Goal: Information Seeking & Learning: Find specific fact

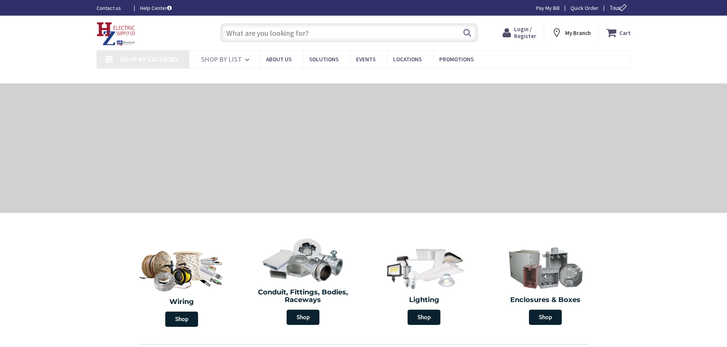
type input "[PERSON_NAME][GEOGRAPHIC_DATA], [GEOGRAPHIC_DATA]"
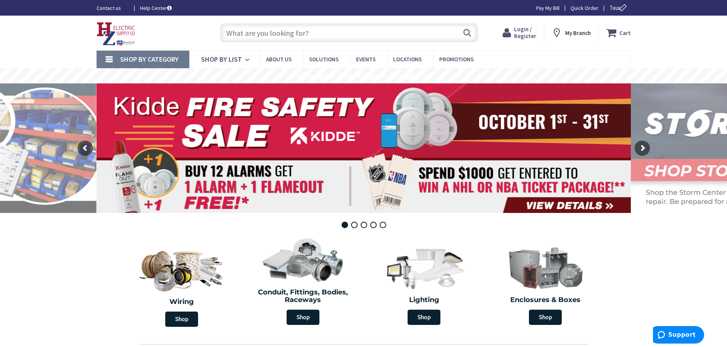
click at [521, 34] on span "Login / Register" at bounding box center [525, 33] width 22 height 14
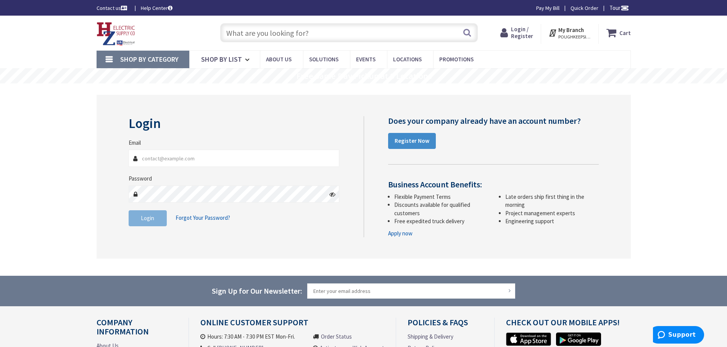
click at [204, 161] on input "Email" at bounding box center [234, 158] width 211 height 17
type input "brendanbazeley@ccimail.com"
drag, startPoint x: 215, startPoint y: 162, endPoint x: 113, endPoint y: 151, distance: 102.4
click at [113, 151] on div "Login Invalid login or password Email brendanbazeley@ccimail.com Password Login…" at bounding box center [364, 177] width 534 height 164
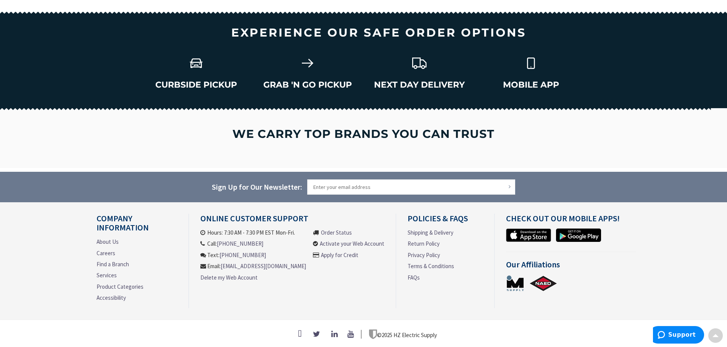
scroll to position [1018, 0]
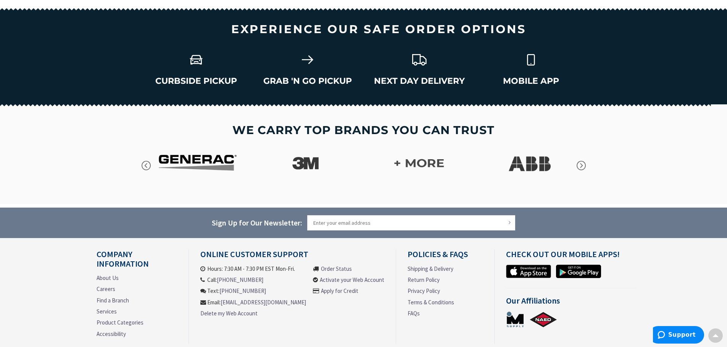
click at [95, 124] on div at bounding box center [363, 155] width 727 height 100
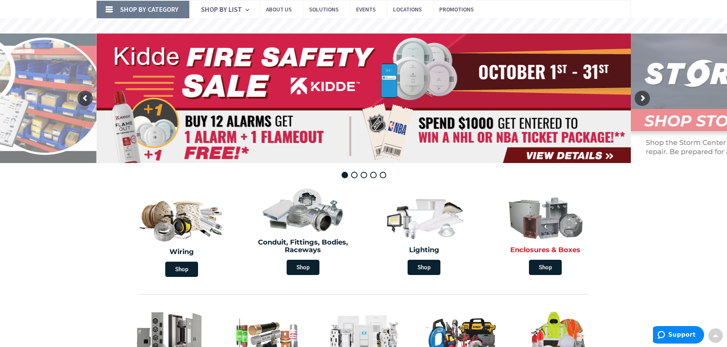
scroll to position [0, 0]
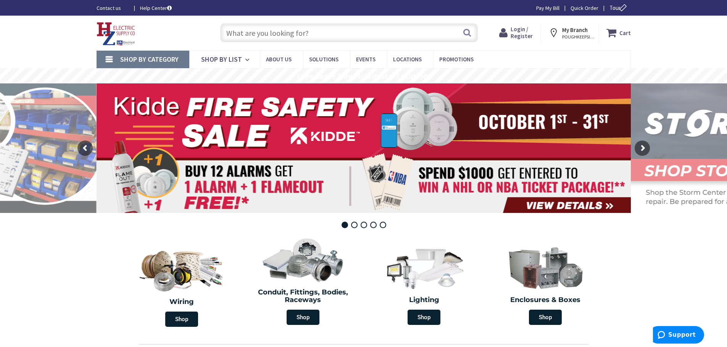
click at [510, 33] on icon at bounding box center [504, 33] width 11 height 14
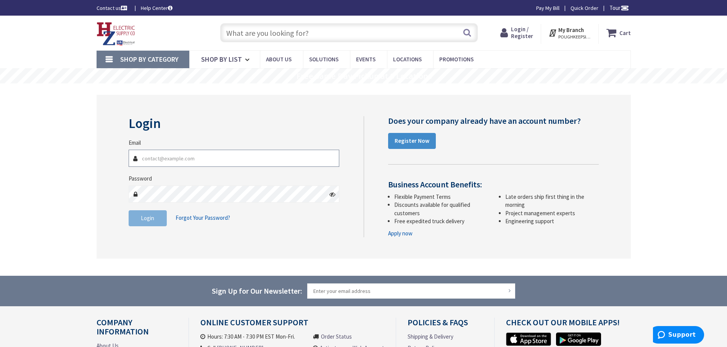
type input "brendanbazeley@mailstack.com"
click at [145, 220] on span "Login" at bounding box center [147, 218] width 13 height 7
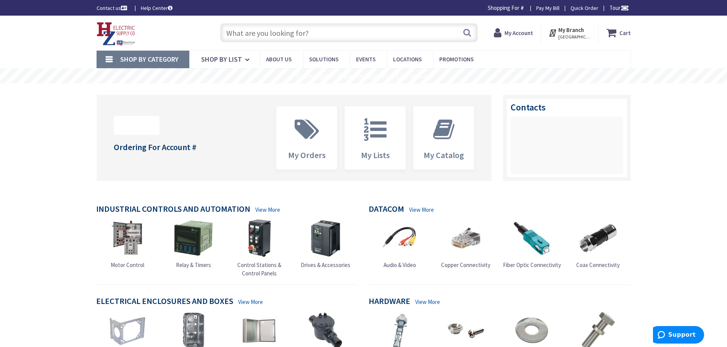
click at [282, 38] on input "text" at bounding box center [348, 32] width 257 height 19
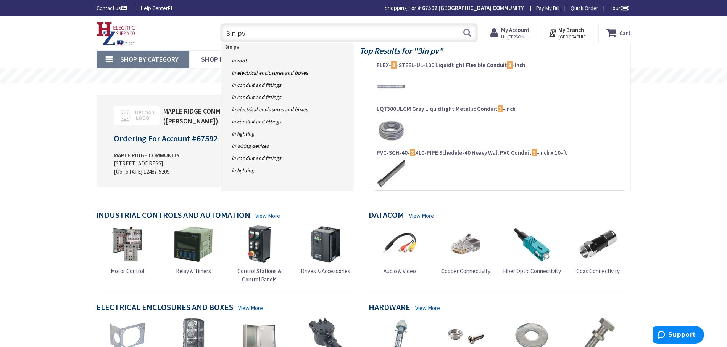
type input "3in pvc"
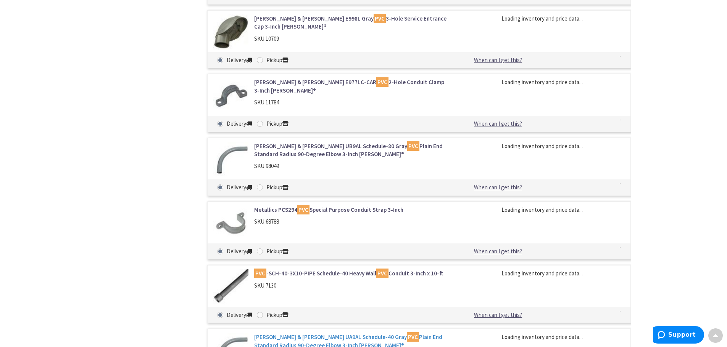
scroll to position [839, 0]
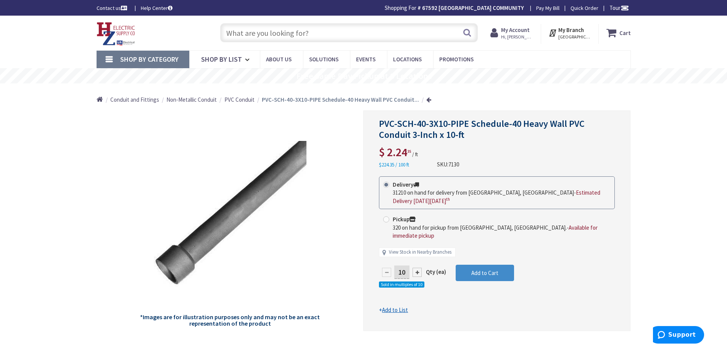
click at [238, 101] on span "PVC Conduit" at bounding box center [239, 99] width 30 height 7
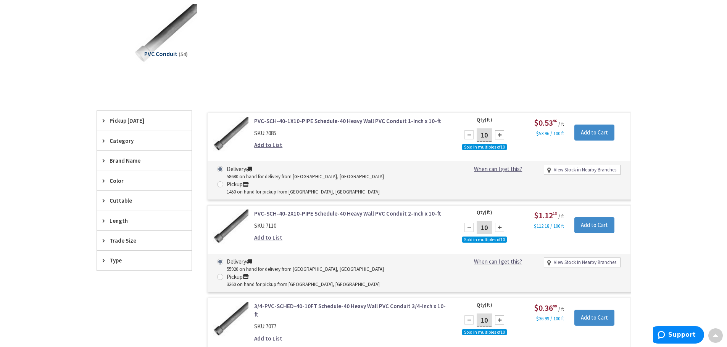
scroll to position [153, 0]
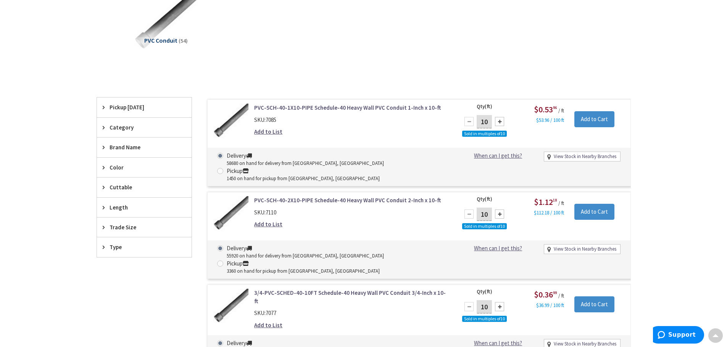
click at [359, 196] on link "PVC-SCH-40-2X10-PIPE Schedule-40 Heavy Wall PVC Conduit 2-Inch x 10-ft" at bounding box center [351, 200] width 194 height 8
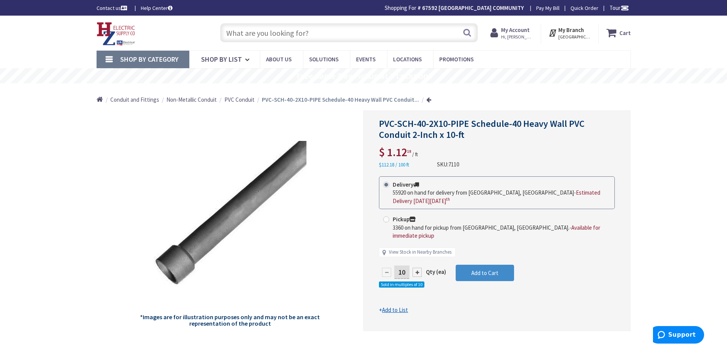
click at [247, 29] on input "text" at bounding box center [348, 32] width 257 height 19
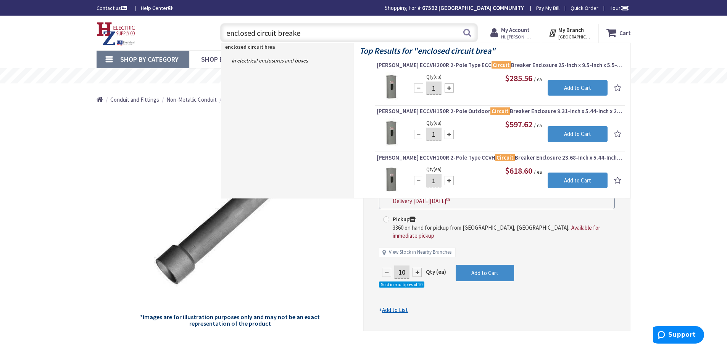
type input "enclosed circuit breaker"
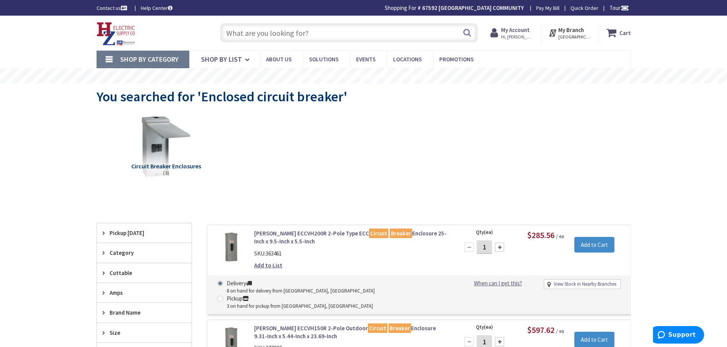
click at [392, 37] on input "text" at bounding box center [348, 32] width 257 height 19
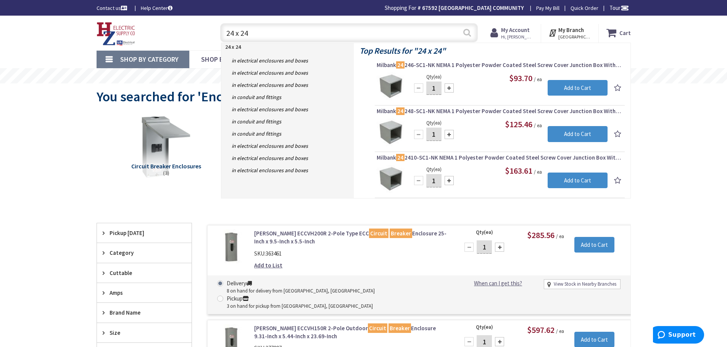
type input "24 x 24"
click at [468, 36] on button "Search" at bounding box center [467, 32] width 10 height 17
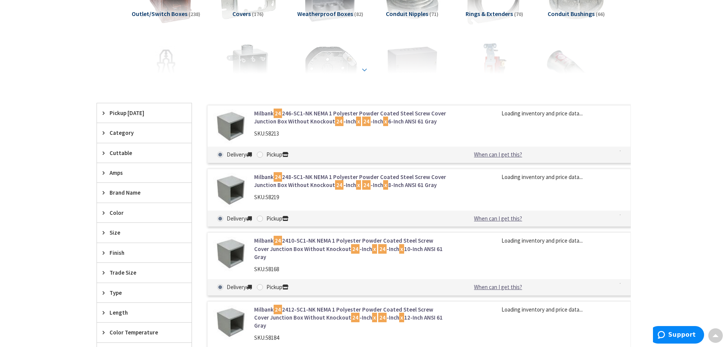
scroll to position [191, 0]
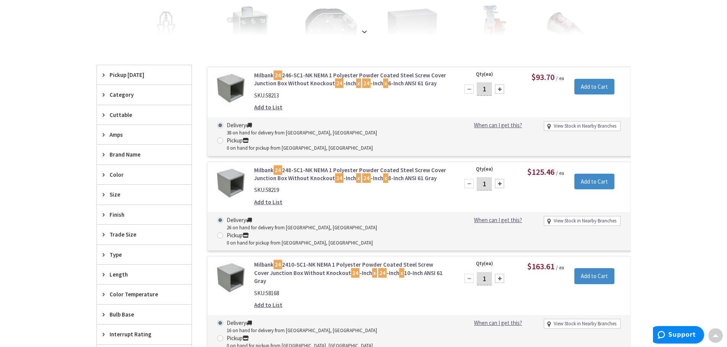
click at [412, 166] on link "Milbank 24 248-SC1-NK NEMA 1 Polyester Powder Coated Steel Screw Cover Junction…" at bounding box center [351, 174] width 194 height 16
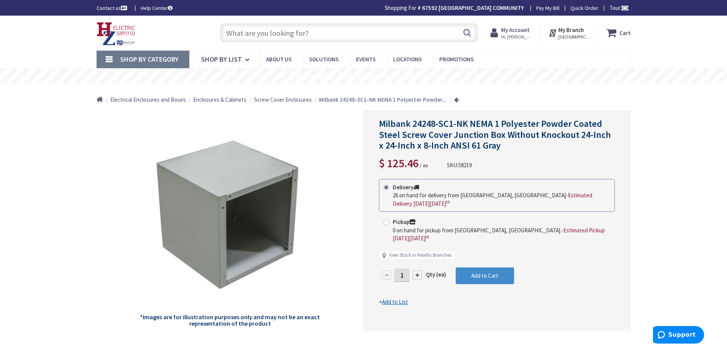
click at [314, 25] on input "text" at bounding box center [348, 32] width 257 height 19
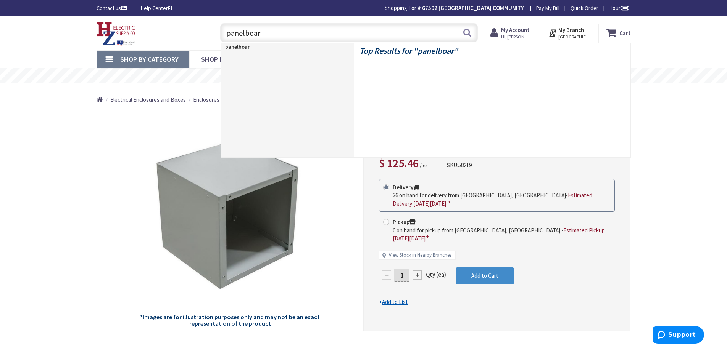
type input "panelboard"
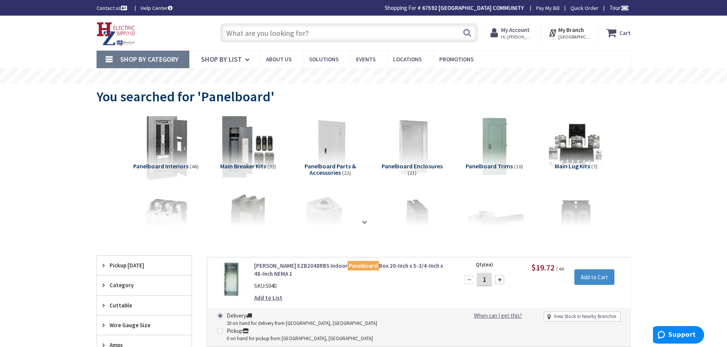
click at [162, 135] on img at bounding box center [165, 147] width 69 height 69
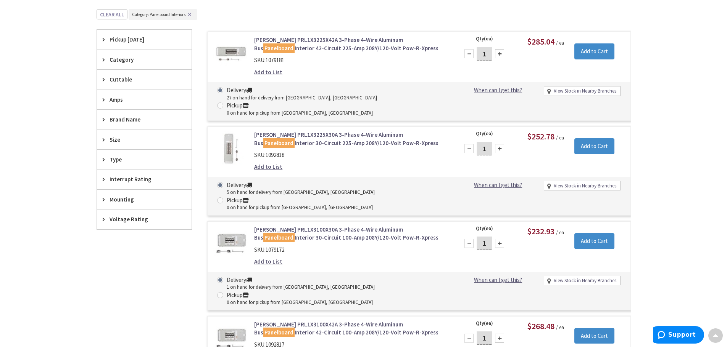
scroll to position [166, 0]
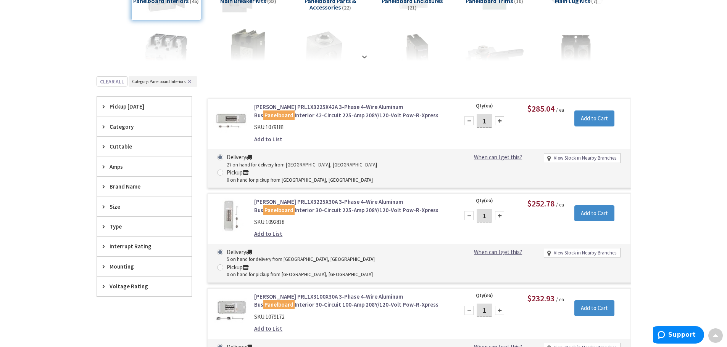
click at [132, 161] on div "Amps" at bounding box center [144, 166] width 95 height 19
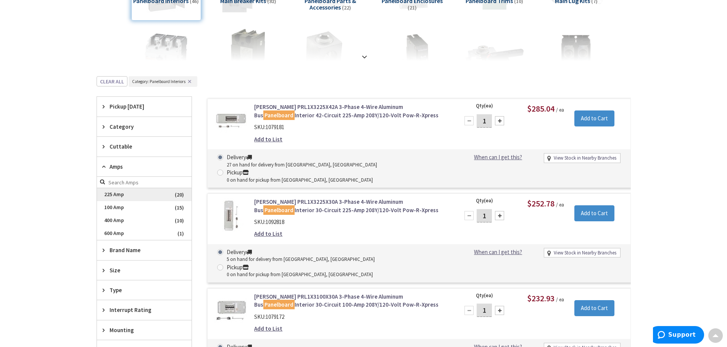
click at [147, 195] on span "225 Amp" at bounding box center [144, 194] width 95 height 13
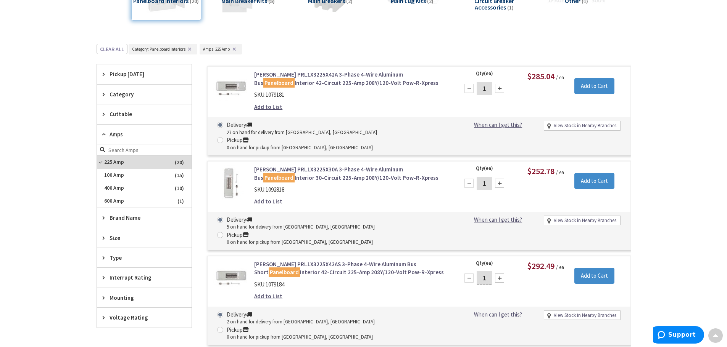
click at [335, 166] on link "Eaton PRL1X3225X30A 3-Phase 4-Wire Aluminum Bus Panelboard Interior 30-Circuit …" at bounding box center [351, 174] width 194 height 16
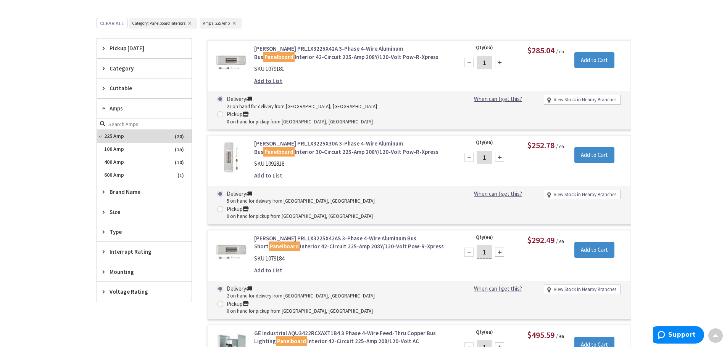
scroll to position [204, 0]
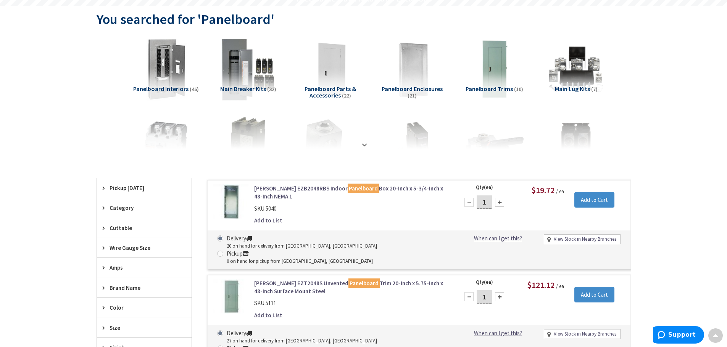
scroll to position [64, 0]
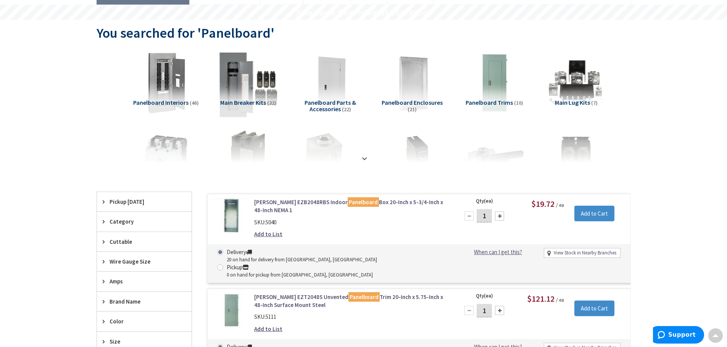
click at [231, 98] on img at bounding box center [247, 83] width 69 height 69
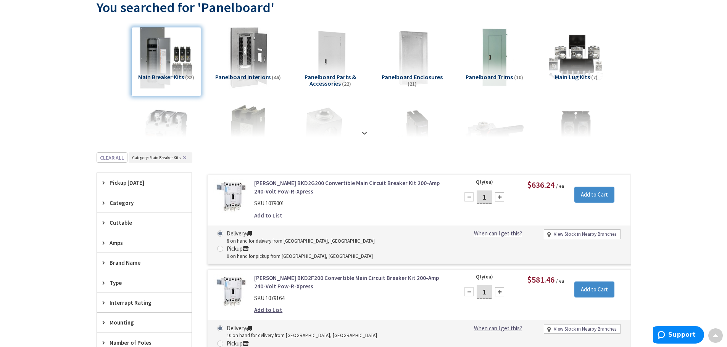
scroll to position [127, 0]
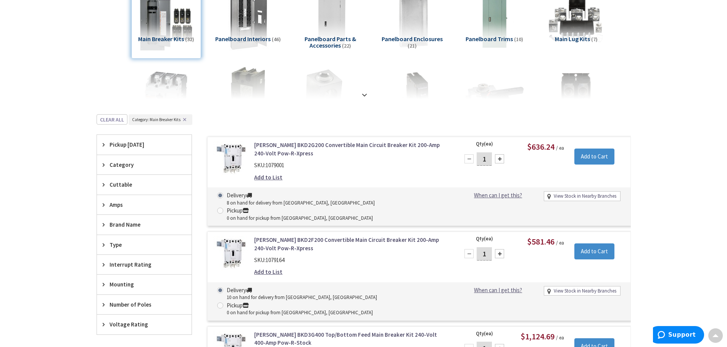
click at [314, 236] on link "Eaton BKD2F200 Convertible Main Circuit Breaker Kit 200-Amp 240-Volt Pow-R-Xpre…" at bounding box center [351, 244] width 194 height 16
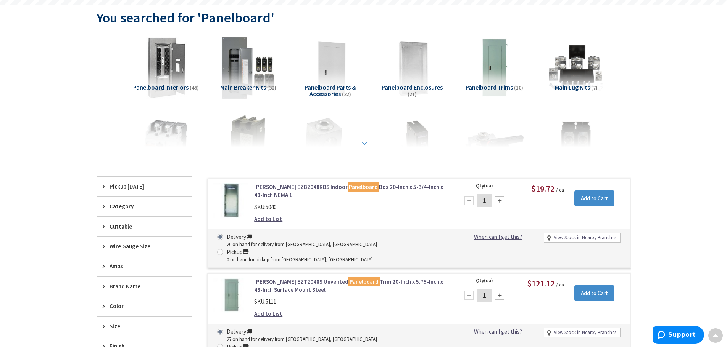
click at [362, 142] on strong at bounding box center [364, 143] width 9 height 8
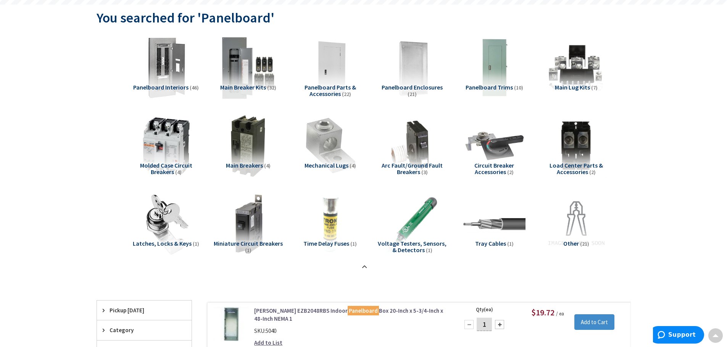
click at [172, 144] on img at bounding box center [165, 146] width 69 height 69
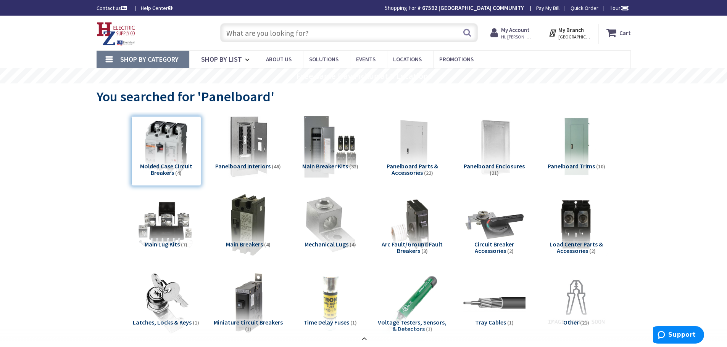
click at [286, 32] on input "text" at bounding box center [348, 32] width 257 height 19
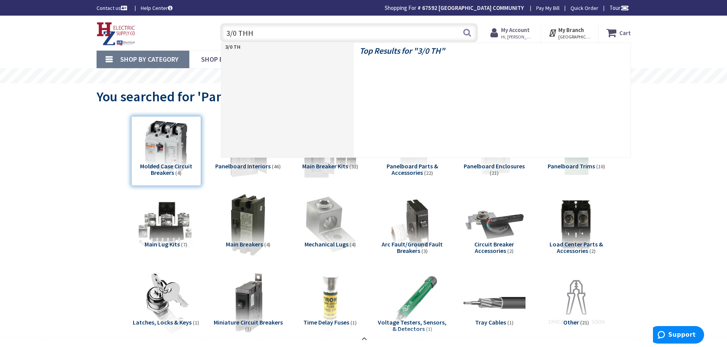
type input "3/0 THHN"
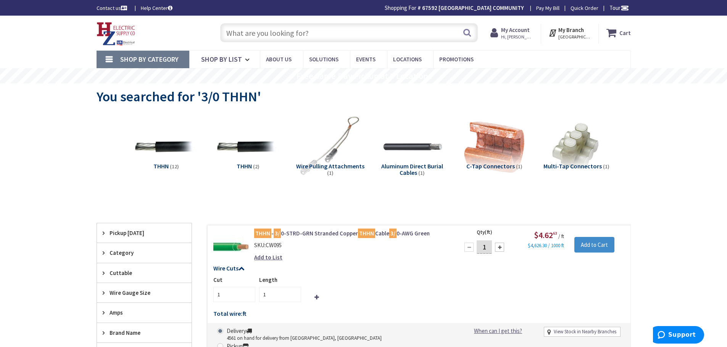
click at [308, 31] on input "text" at bounding box center [348, 32] width 257 height 19
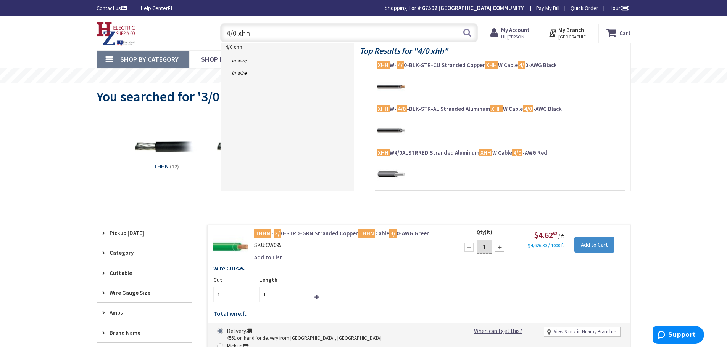
type input "4/0 xhhw"
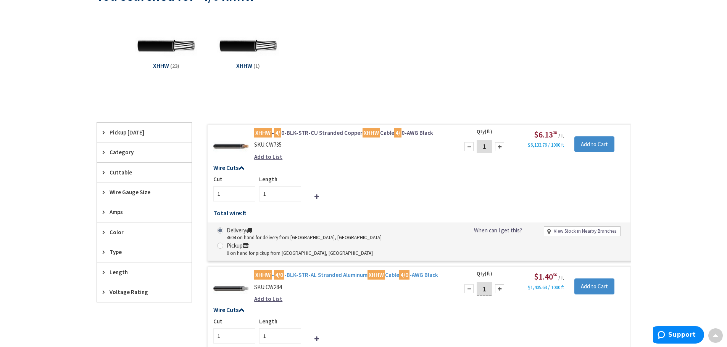
scroll to position [114, 0]
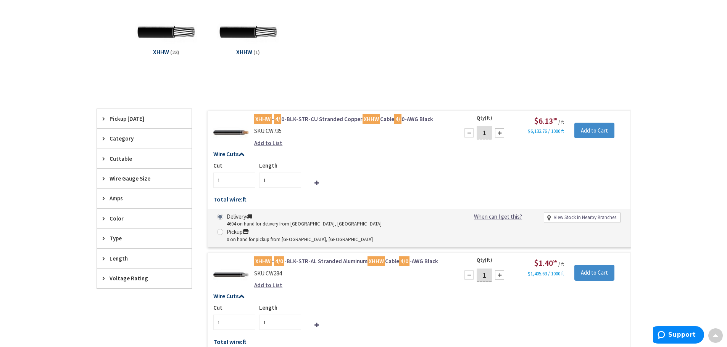
drag, startPoint x: 196, startPoint y: 261, endPoint x: 209, endPoint y: 263, distance: 13.1
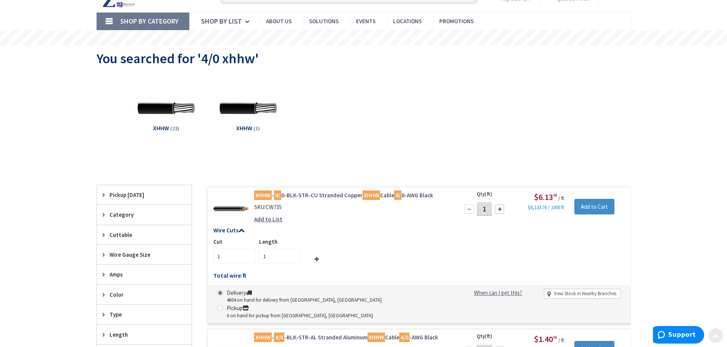
scroll to position [0, 0]
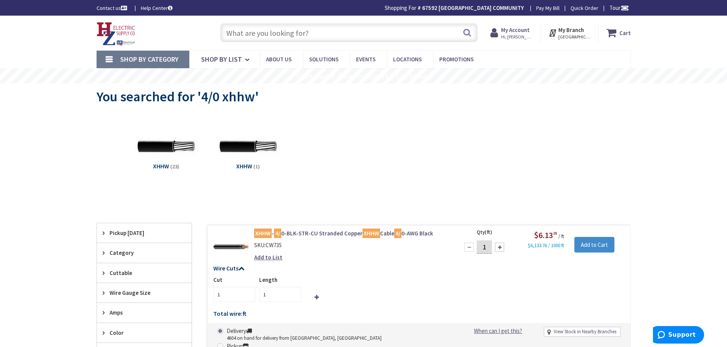
click at [304, 29] on input "text" at bounding box center [348, 32] width 257 height 19
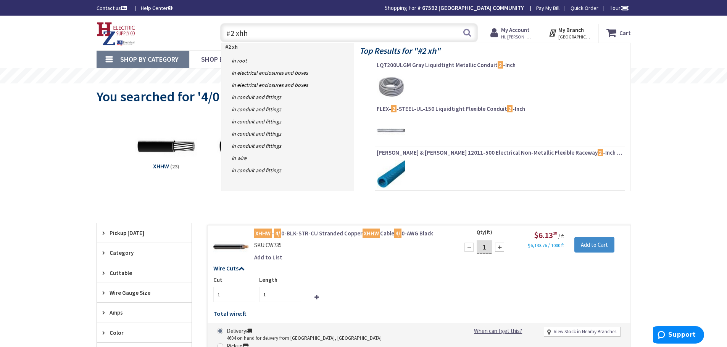
type input "#2 xhhw"
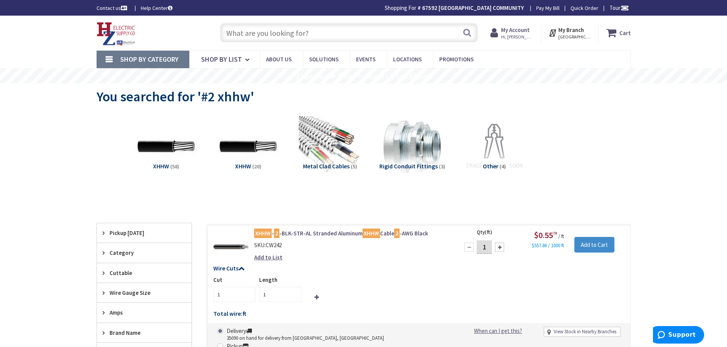
click at [273, 35] on input "text" at bounding box center [348, 32] width 257 height 19
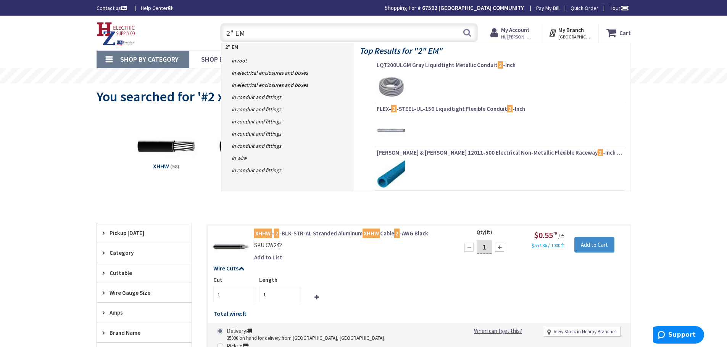
type input "2" EMT"
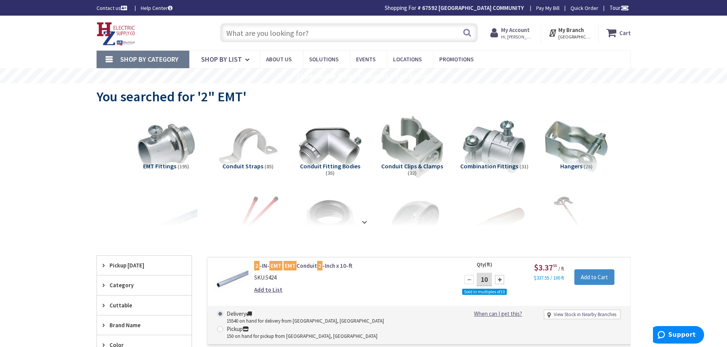
click at [350, 37] on input "text" at bounding box center [348, 32] width 257 height 19
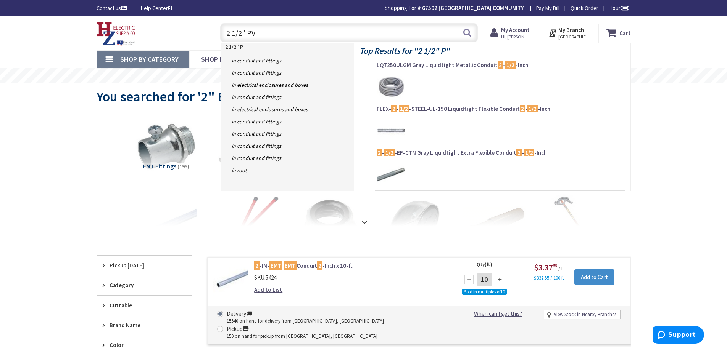
type input "2 1/2" PVC"
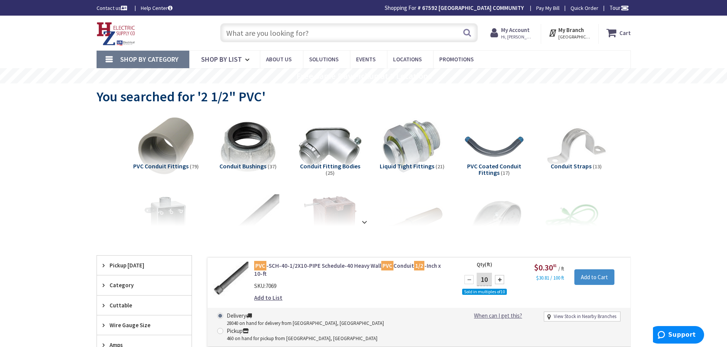
click at [239, 35] on input "text" at bounding box center [348, 32] width 257 height 19
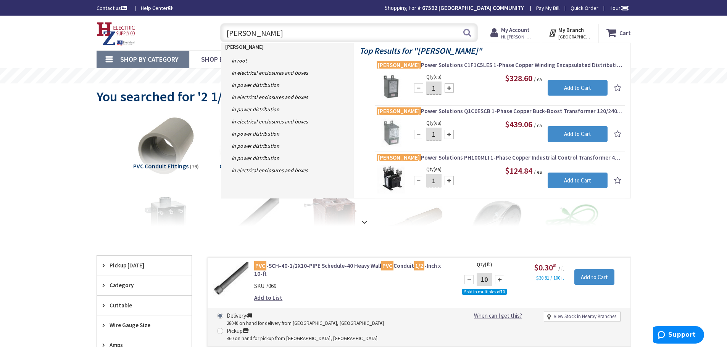
drag, startPoint x: 263, startPoint y: 34, endPoint x: 152, endPoint y: 26, distance: 111.2
click at [169, 28] on div "Toggle Nav hammond hammond Search Cart My Cart Close" at bounding box center [363, 33] width 545 height 26
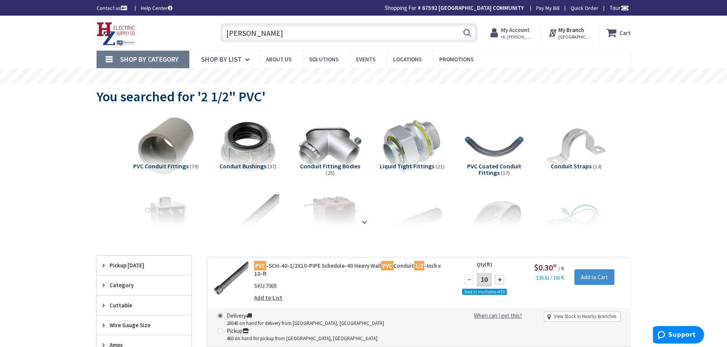
paste input "SG3A0075KB"
type input "SG3A0075KB"
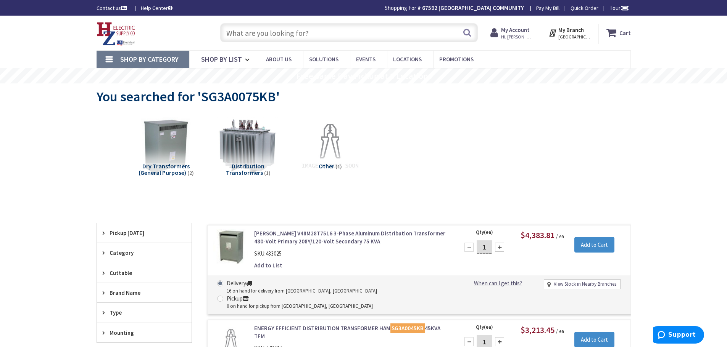
click at [308, 29] on input "text" at bounding box center [348, 32] width 257 height 19
paste input "SG3A0075BK"
type input "SG3A0075BK"
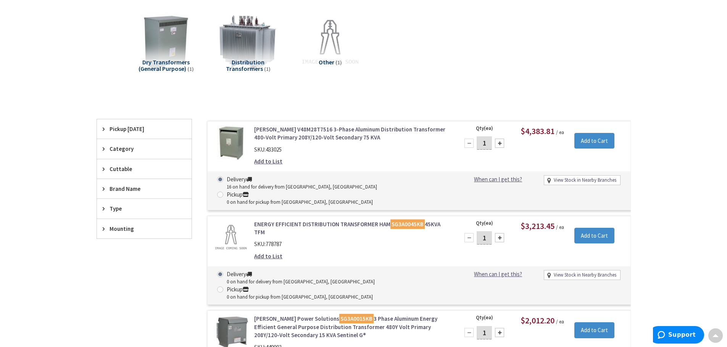
scroll to position [76, 0]
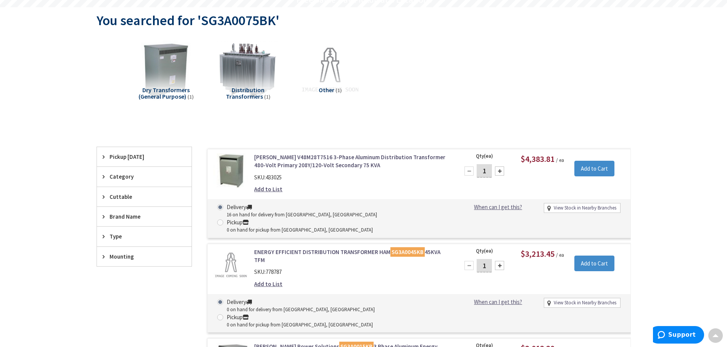
click at [307, 164] on link "[PERSON_NAME] V48M28T7516 3-Phase Aluminum Distribution Transformer 480-Volt Pr…" at bounding box center [351, 161] width 194 height 16
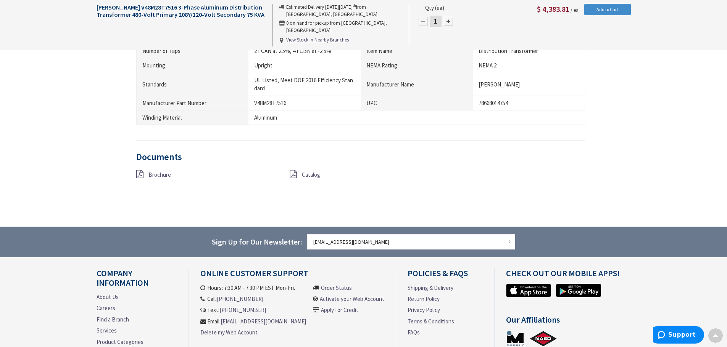
scroll to position [572, 0]
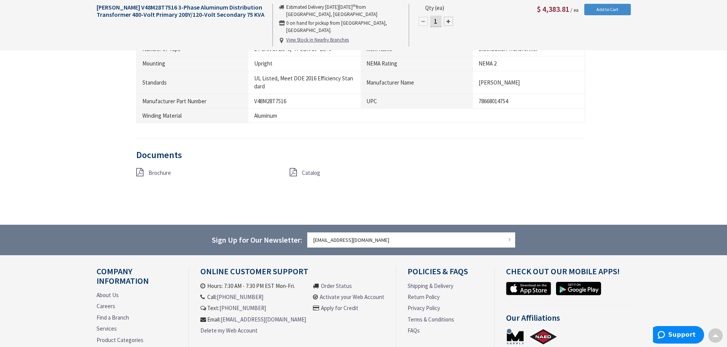
click at [163, 172] on span "Brochure" at bounding box center [159, 172] width 23 height 7
